Goal: Find specific page/section: Find specific page/section

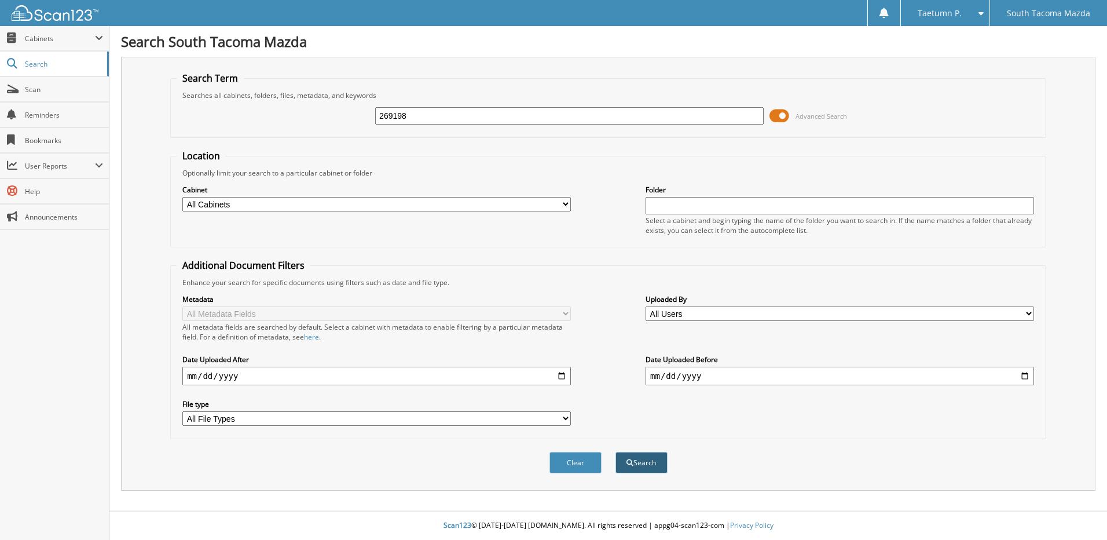
type input "269198"
click at [643, 455] on button "Search" at bounding box center [642, 462] width 52 height 21
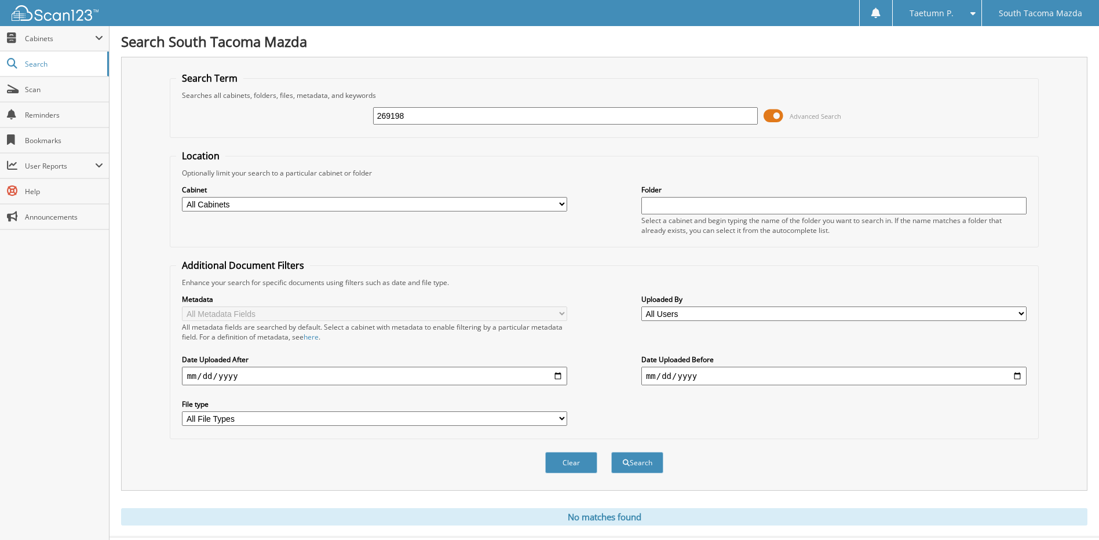
scroll to position [27, 0]
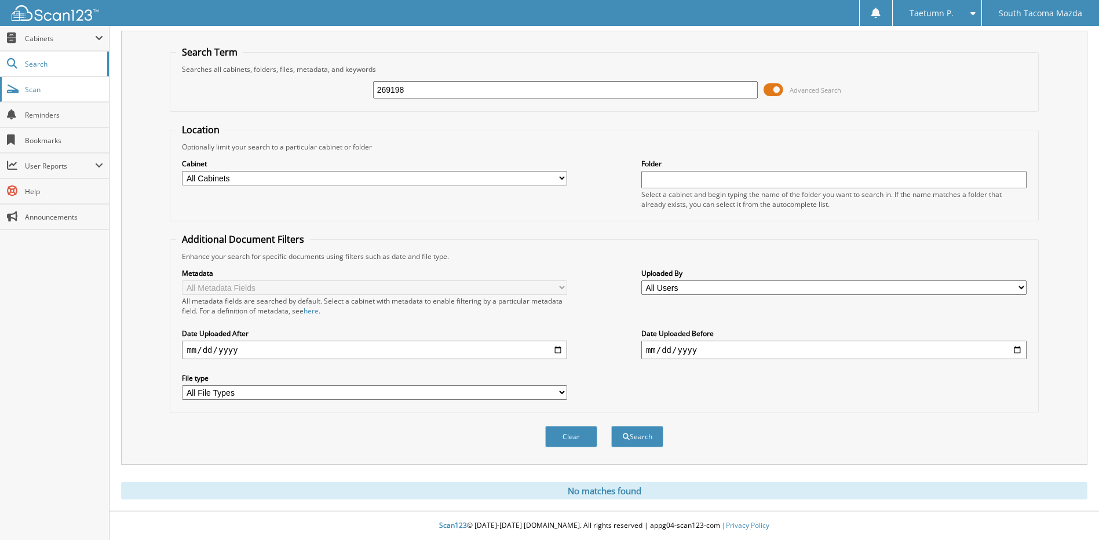
click at [52, 98] on link "Scan" at bounding box center [54, 89] width 109 height 25
